Goal: Check status: Check status

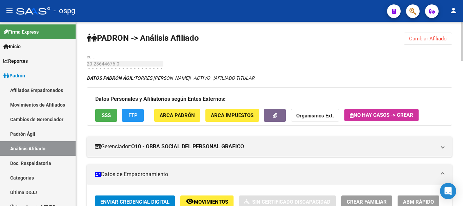
click at [437, 42] on button "Cambiar Afiliado" at bounding box center [427, 39] width 48 height 12
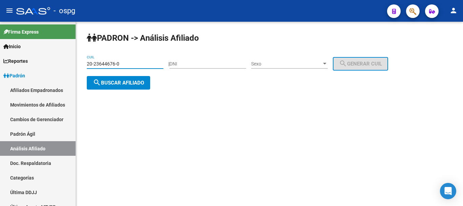
drag, startPoint x: 122, startPoint y: 60, endPoint x: 141, endPoint y: 64, distance: 19.3
click at [67, 60] on mat-sidenav-container "Firma Express Inicio Calendario SSS Instructivos Contacto OS Reportes Ingresos …" at bounding box center [231, 114] width 463 height 184
paste input "2963958-8"
type input "20-22963958-8"
drag, startPoint x: 125, startPoint y: 81, endPoint x: 150, endPoint y: 89, distance: 27.1
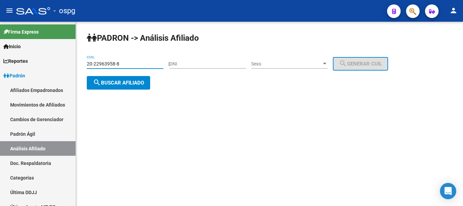
click at [125, 81] on span "search Buscar afiliado" at bounding box center [118, 83] width 51 height 6
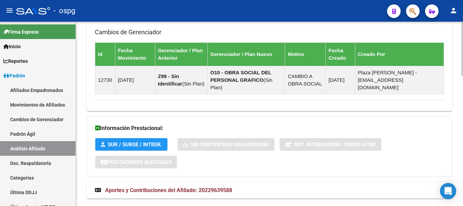
scroll to position [436, 0]
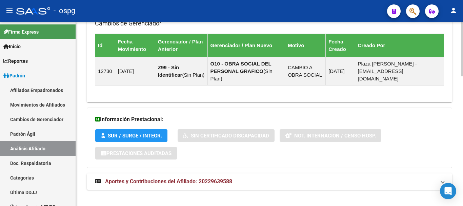
click at [205, 178] on span "Aportes y Contribuciones del Afiliado: 20229639588" at bounding box center [168, 181] width 127 height 6
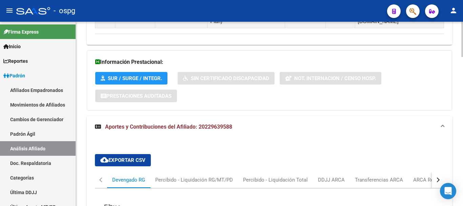
scroll to position [606, 0]
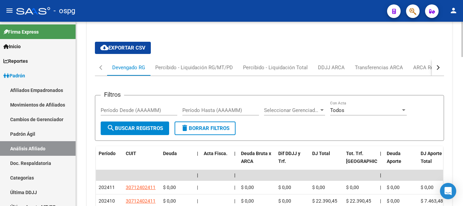
click at [440, 61] on button "button" at bounding box center [438, 67] width 12 height 16
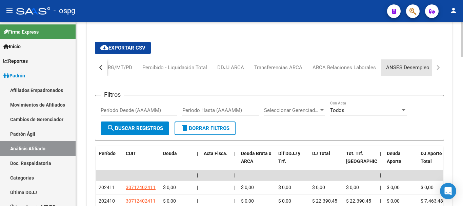
click at [418, 64] on div "ANSES Desempleo" at bounding box center [407, 67] width 43 height 7
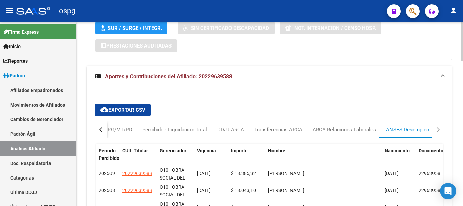
scroll to position [575, 0]
